Goal: Task Accomplishment & Management: Complete application form

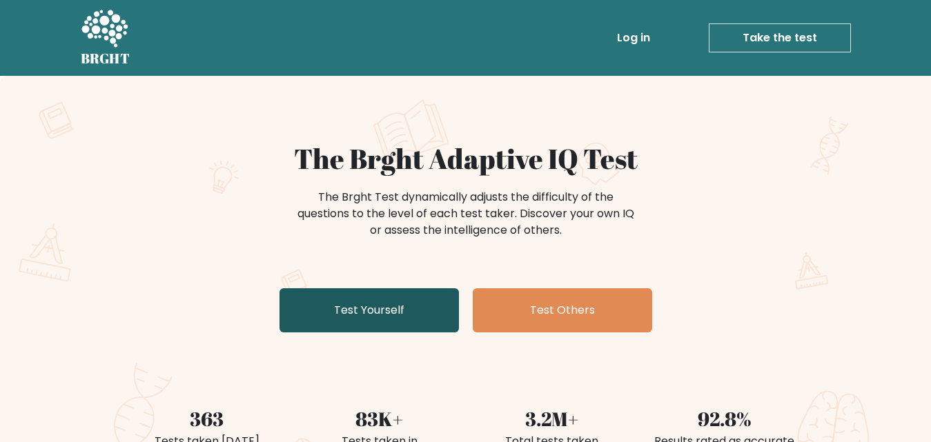
click at [359, 322] on link "Test Yourself" at bounding box center [368, 310] width 179 height 44
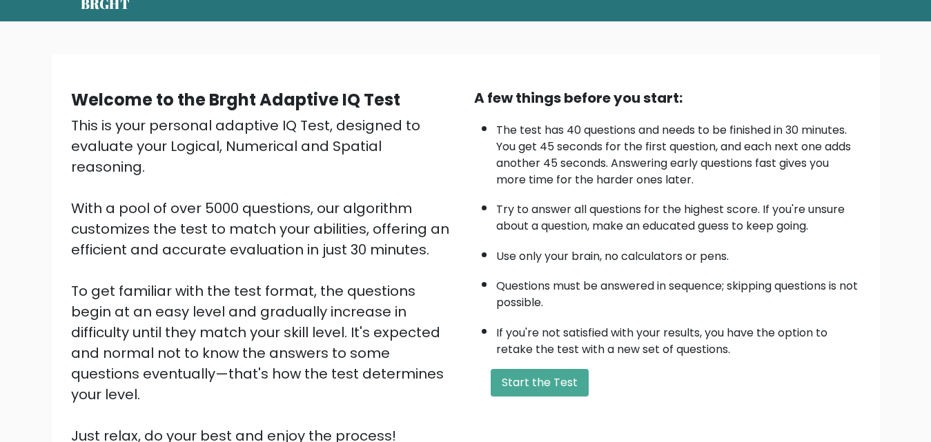
scroll to position [80, 0]
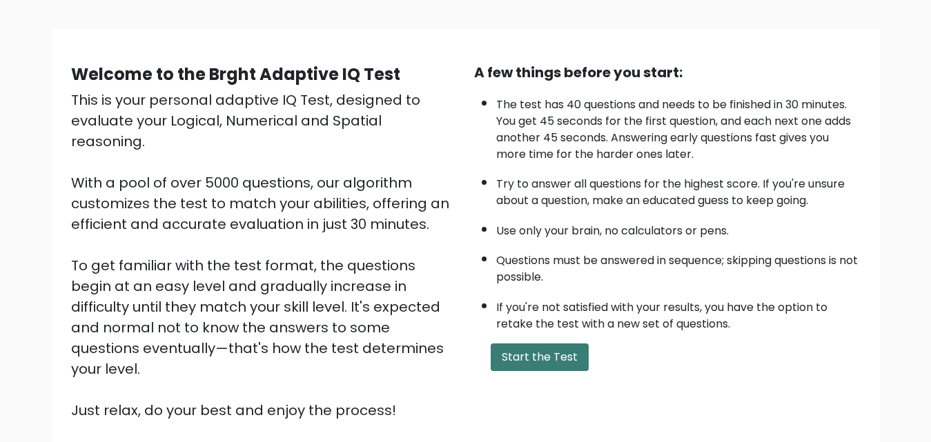
click at [551, 346] on button "Start the Test" at bounding box center [540, 358] width 98 height 28
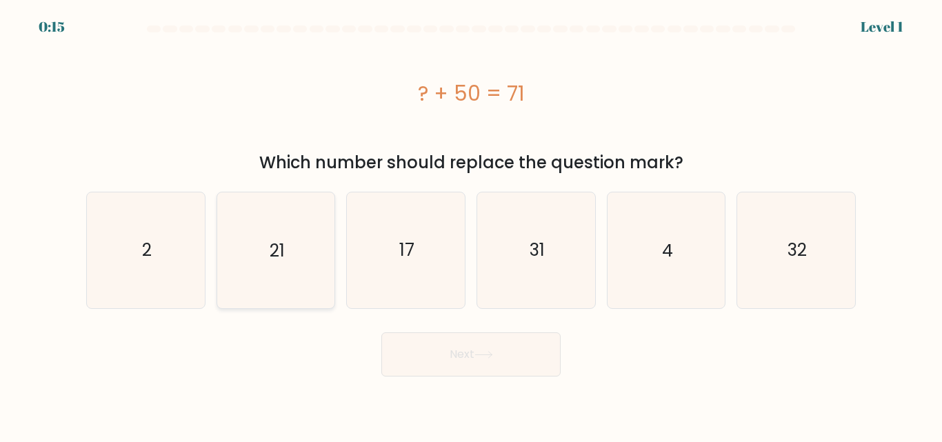
click at [319, 266] on icon "21" at bounding box center [275, 249] width 115 height 115
click at [471, 225] on input "b. 21" at bounding box center [471, 222] width 1 height 3
radio input "true"
click at [415, 345] on button "Next" at bounding box center [471, 355] width 179 height 44
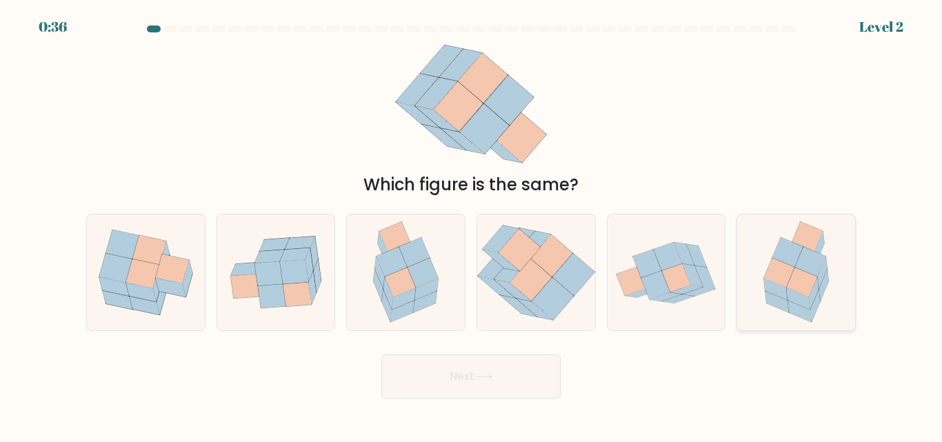
click at [848, 289] on div at bounding box center [796, 272] width 119 height 117
click at [472, 225] on input "f." at bounding box center [471, 222] width 1 height 3
radio input "true"
click at [544, 379] on button "Next" at bounding box center [471, 377] width 179 height 44
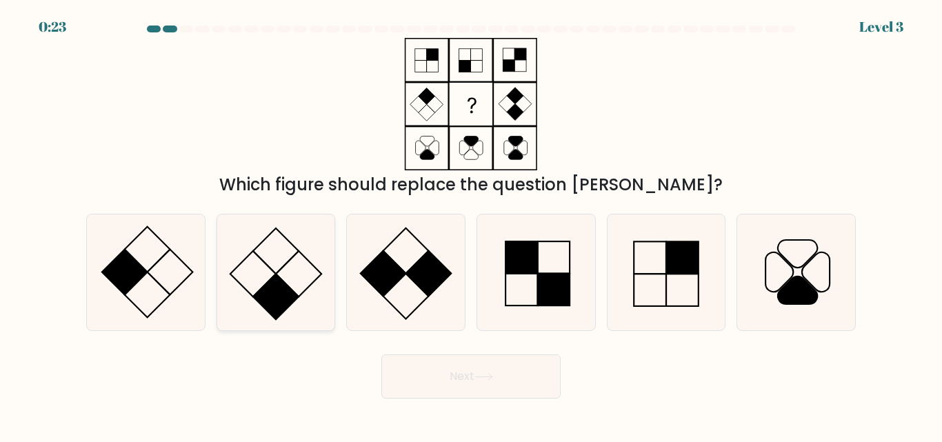
click at [305, 304] on icon at bounding box center [275, 272] width 115 height 115
click at [471, 225] on input "b." at bounding box center [471, 222] width 1 height 3
radio input "true"
click at [541, 385] on button "Next" at bounding box center [471, 377] width 179 height 44
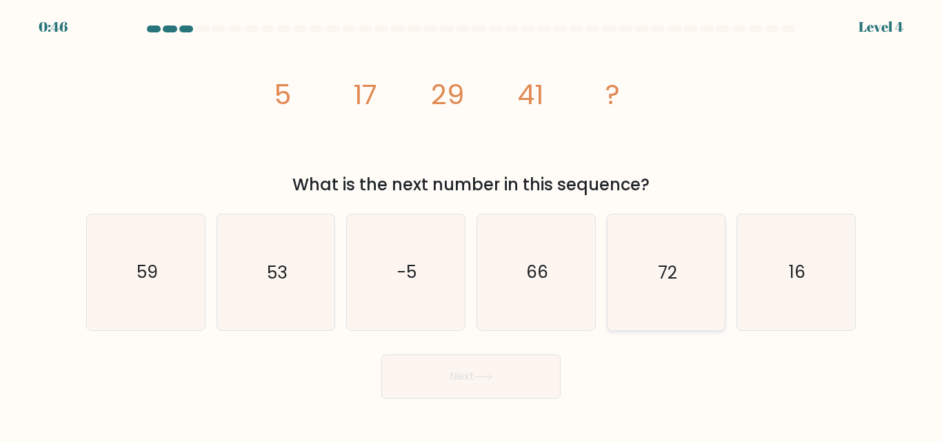
click at [620, 275] on icon "72" at bounding box center [666, 272] width 115 height 115
click at [472, 225] on input "e. 72" at bounding box center [471, 222] width 1 height 3
radio input "true"
click at [528, 374] on button "Next" at bounding box center [471, 377] width 179 height 44
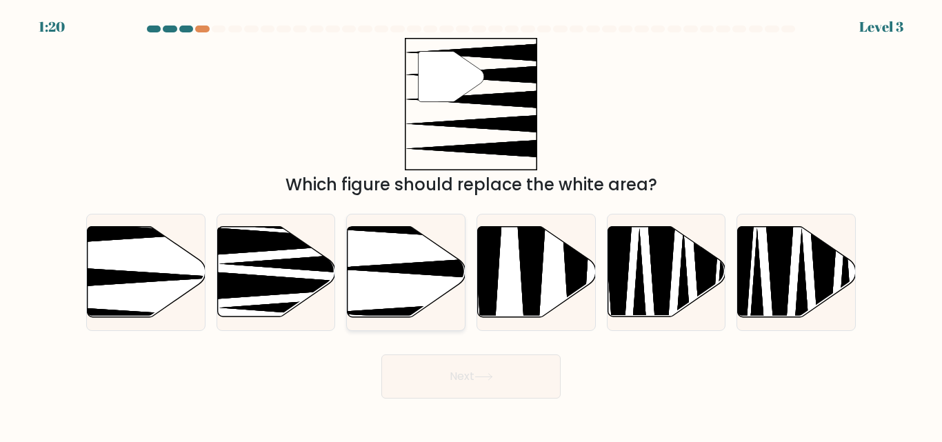
click at [355, 278] on icon at bounding box center [407, 272] width 118 height 90
click at [471, 225] on input "c." at bounding box center [471, 222] width 1 height 3
radio input "true"
click at [433, 388] on button "Next" at bounding box center [471, 377] width 179 height 44
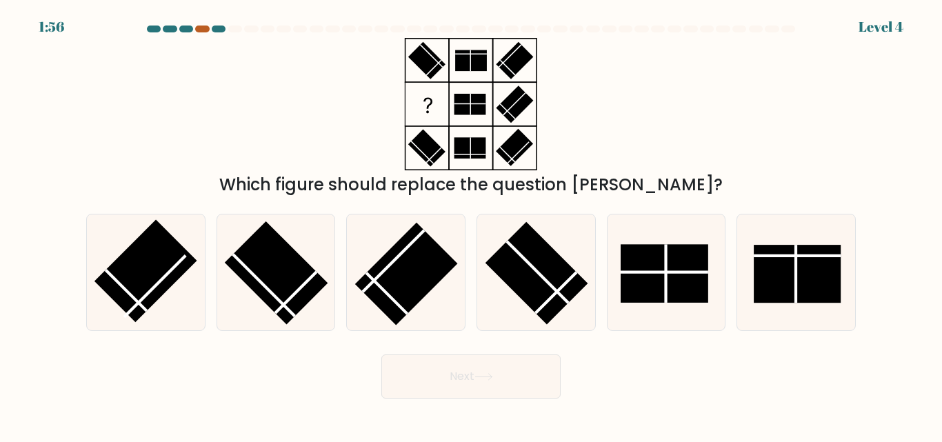
click at [197, 28] on div at bounding box center [202, 29] width 14 height 7
click at [493, 293] on icon at bounding box center [536, 272] width 115 height 115
click at [472, 225] on input "d." at bounding box center [471, 222] width 1 height 3
radio input "true"
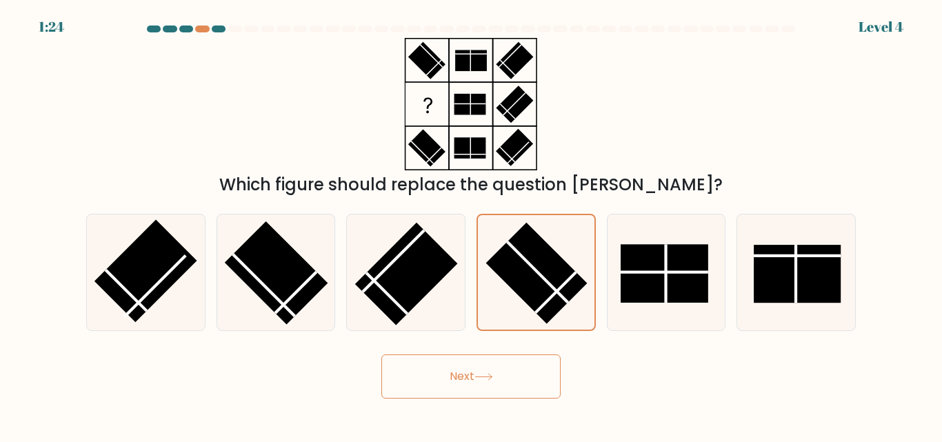
click at [469, 393] on button "Next" at bounding box center [471, 377] width 179 height 44
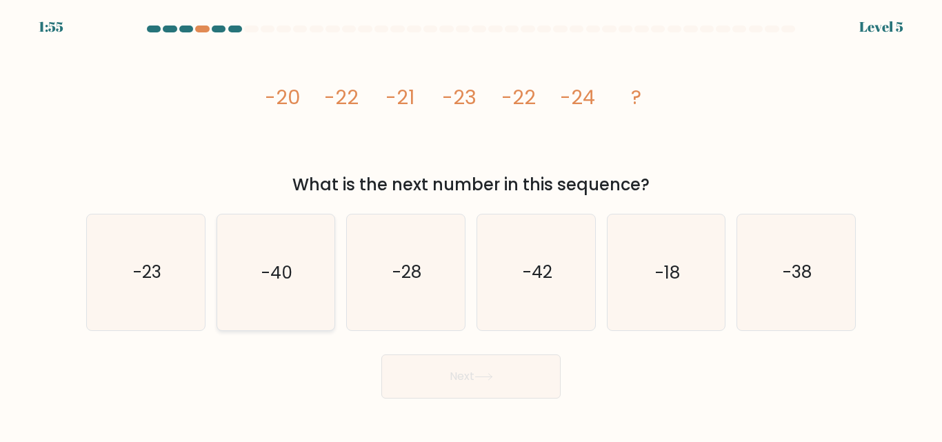
click at [219, 270] on icon "-40" at bounding box center [275, 272] width 115 height 115
click at [471, 225] on input "b. -40" at bounding box center [471, 222] width 1 height 3
radio input "true"
click at [437, 382] on button "Next" at bounding box center [471, 377] width 179 height 44
